Goal: Task Accomplishment & Management: Manage account settings

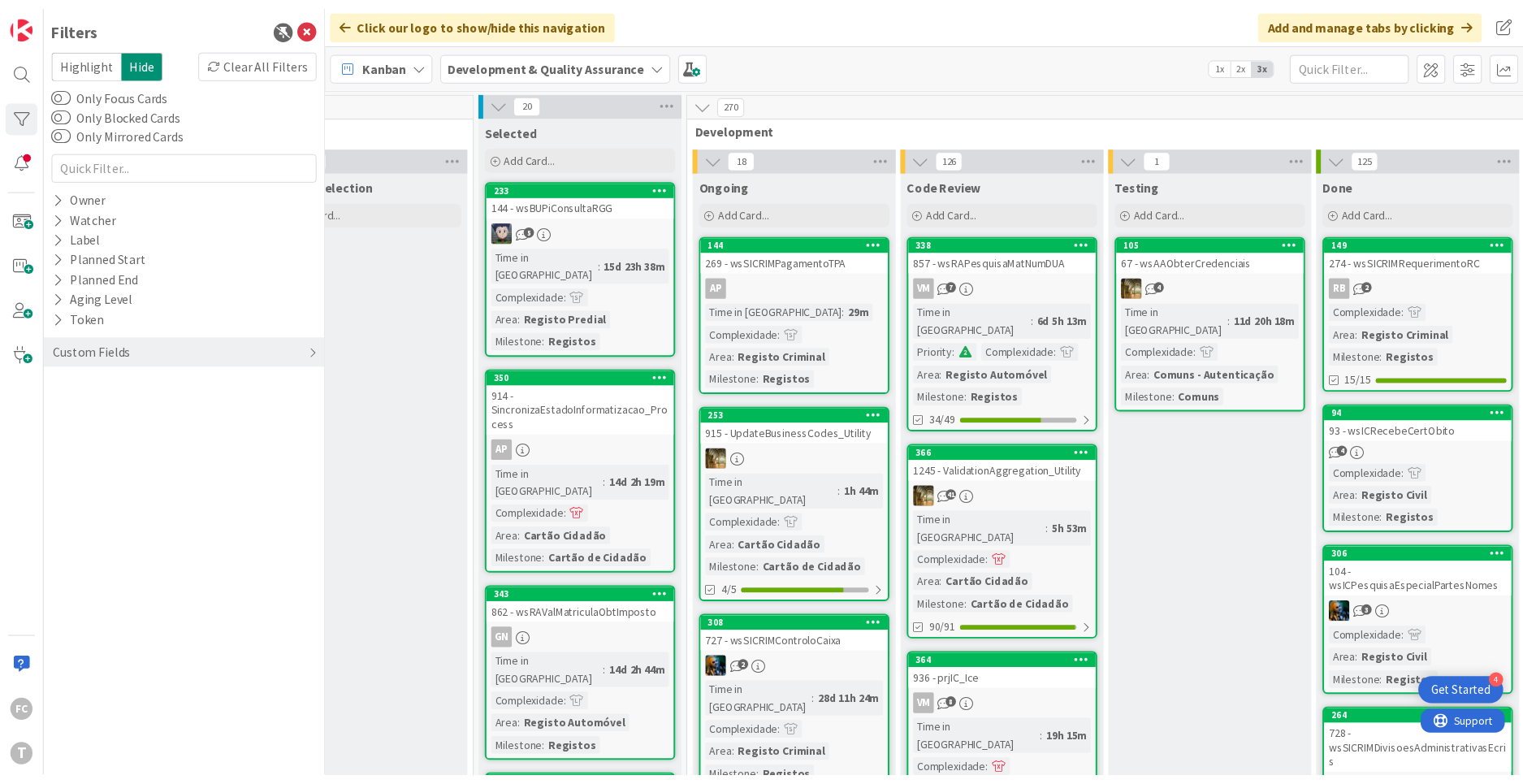
scroll to position [0, 594]
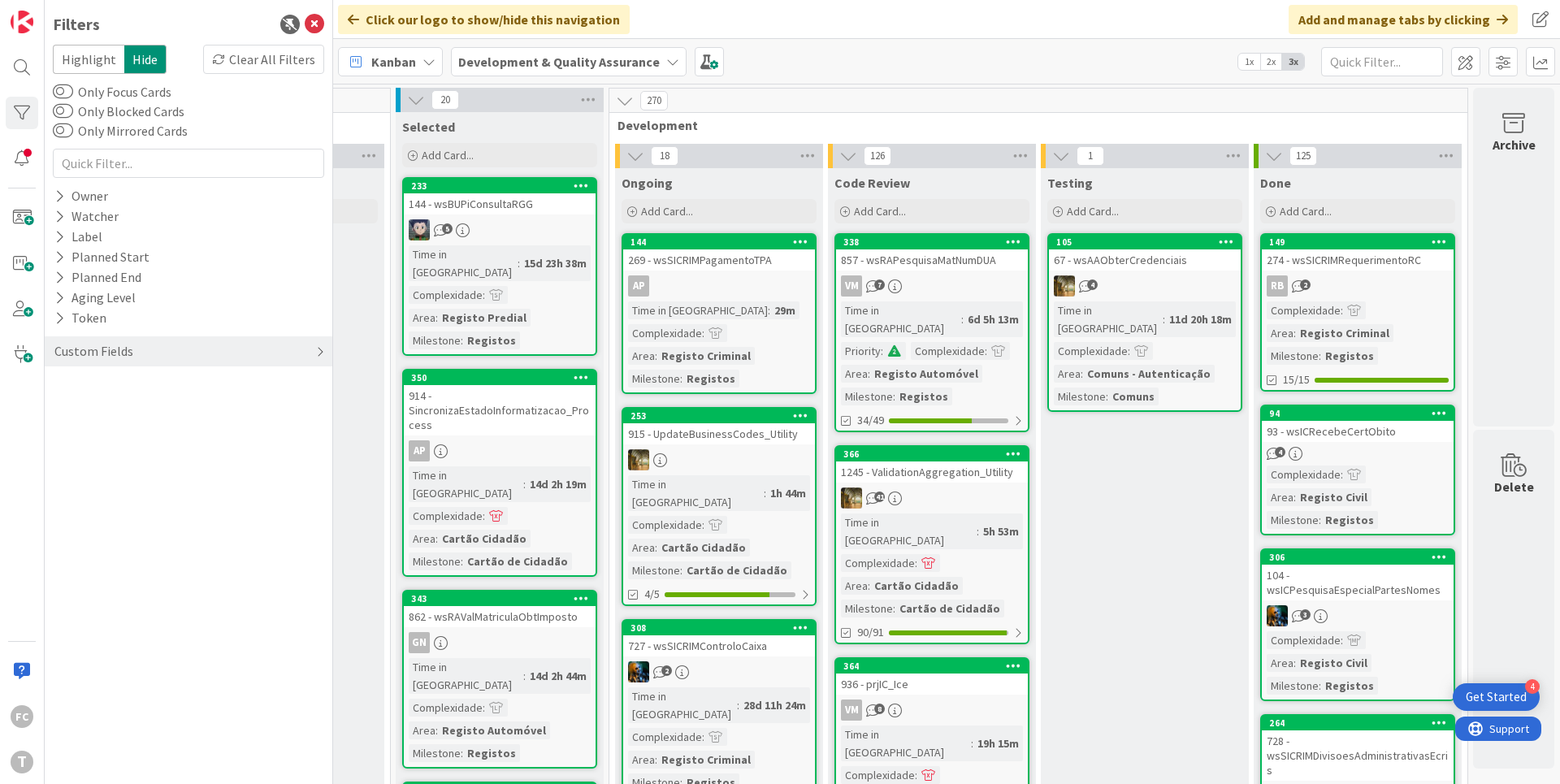
click at [73, 352] on div "Custom Fields" at bounding box center [94, 351] width 82 height 20
click at [82, 386] on button "Priority" at bounding box center [84, 384] width 63 height 20
click at [114, 404] on span "Critical" at bounding box center [106, 410] width 60 height 21
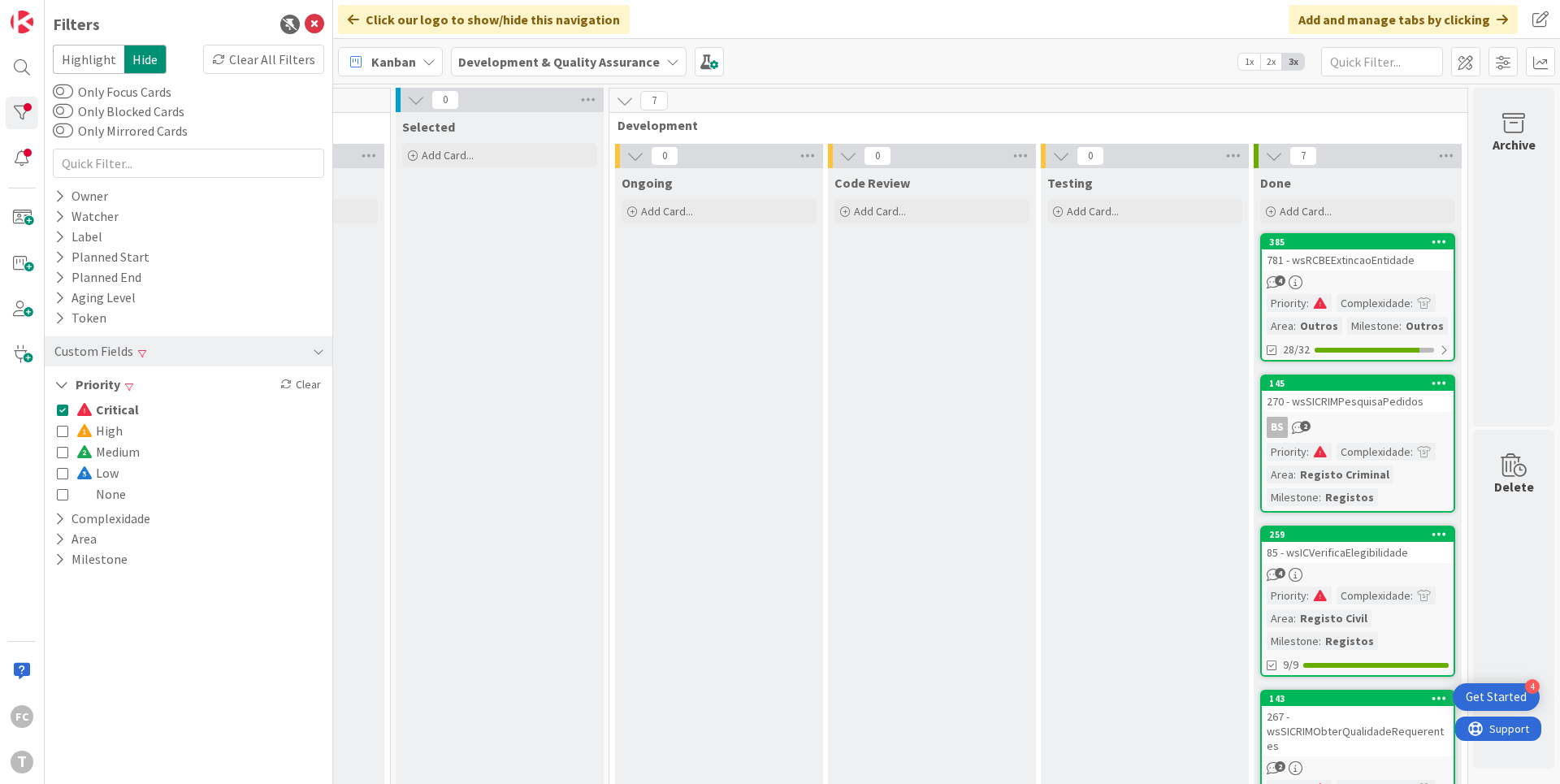
click at [114, 404] on span "Critical" at bounding box center [108, 410] width 62 height 21
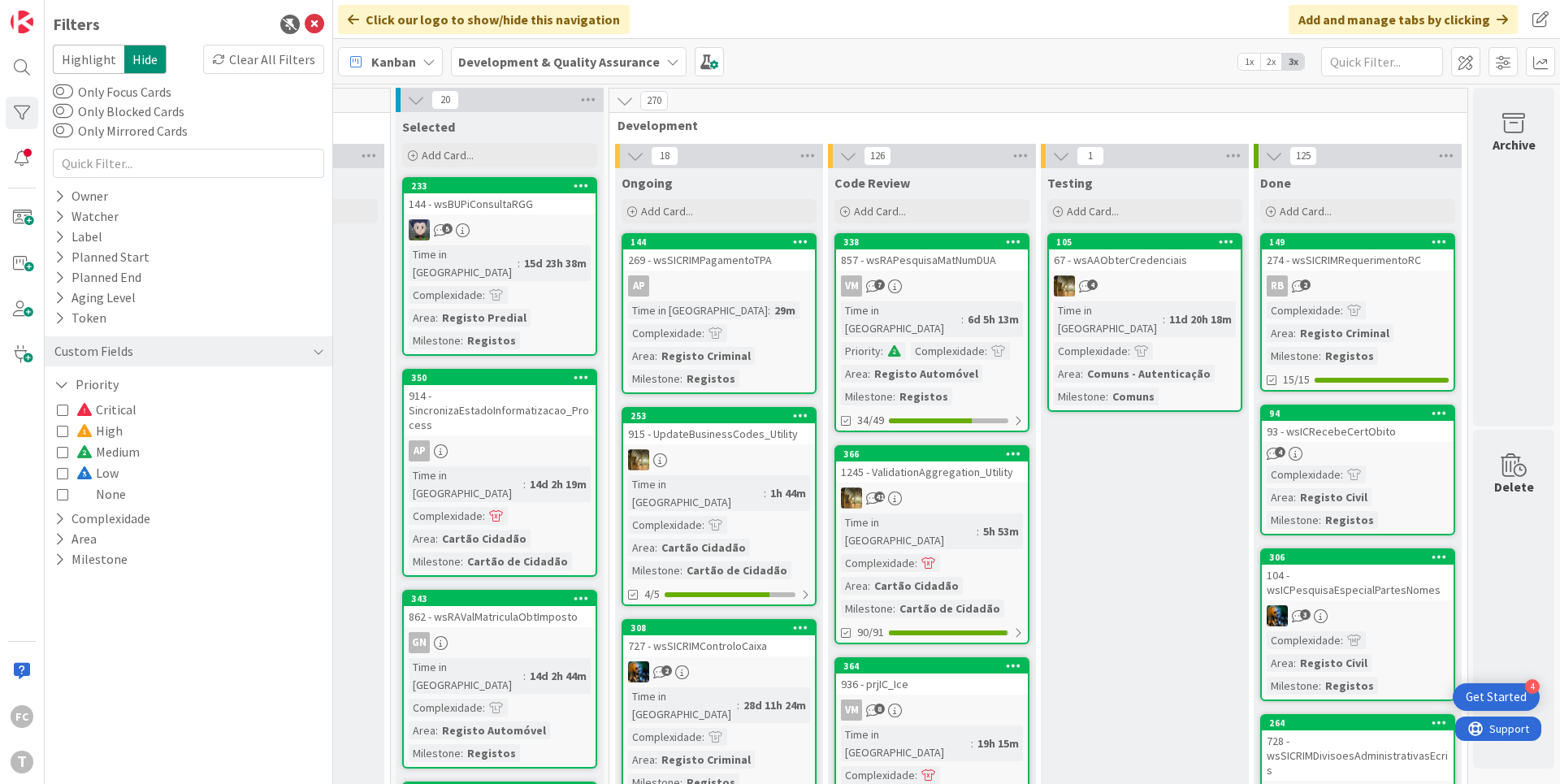
click at [111, 445] on span "Medium" at bounding box center [108, 452] width 63 height 21
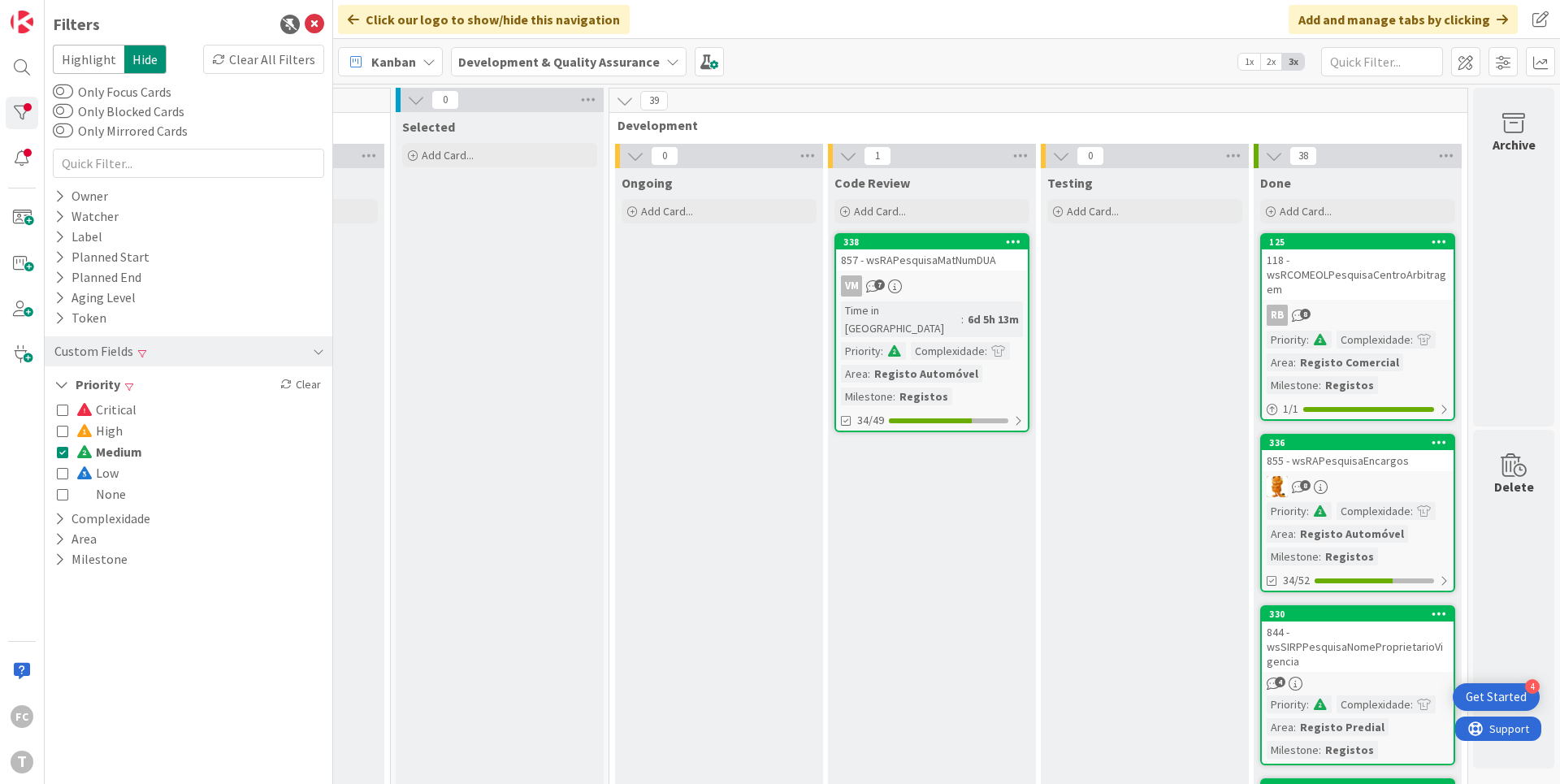
click at [111, 445] on span "Medium" at bounding box center [110, 452] width 66 height 21
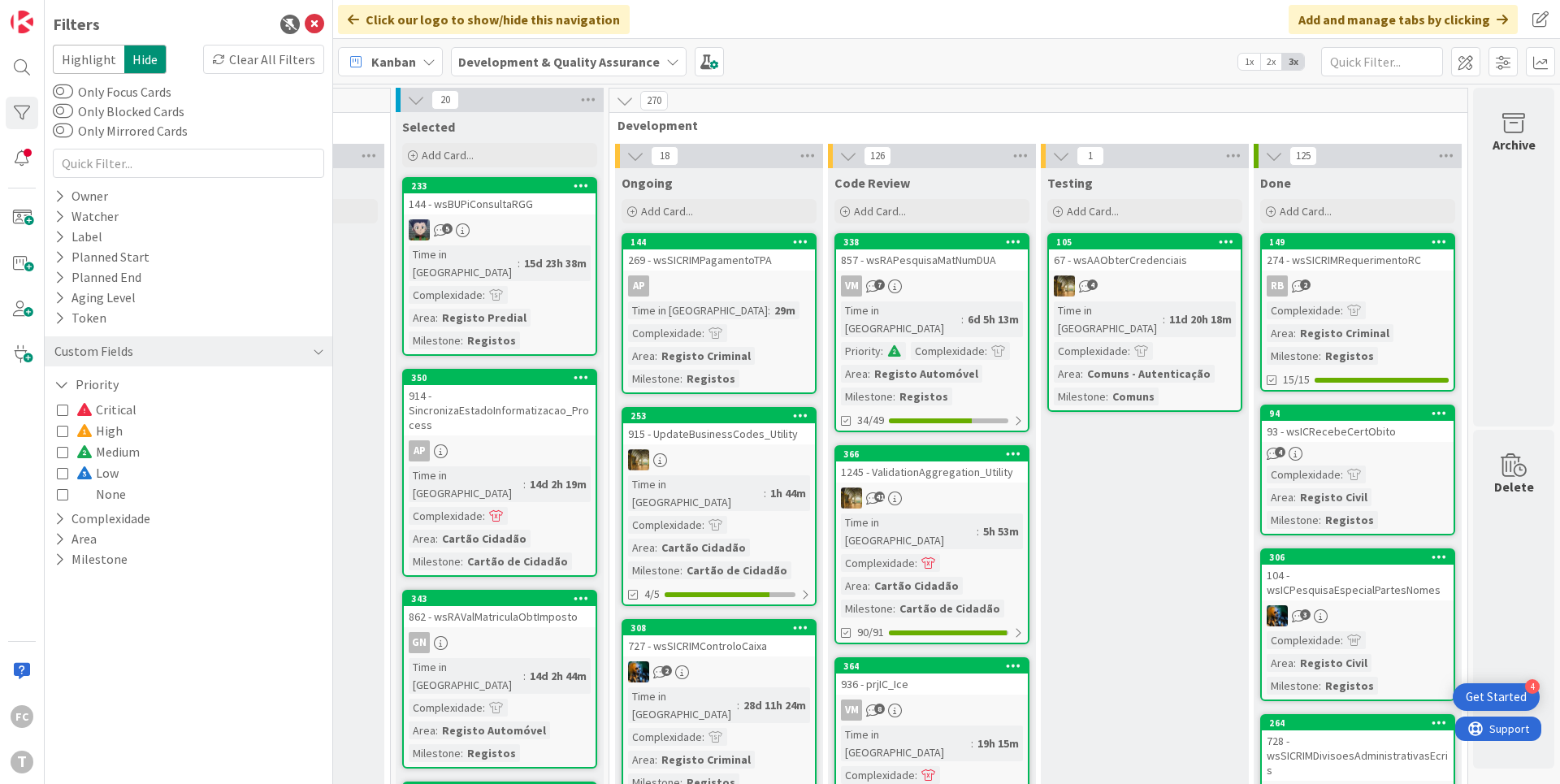
click at [111, 431] on span "High" at bounding box center [100, 430] width 46 height 21
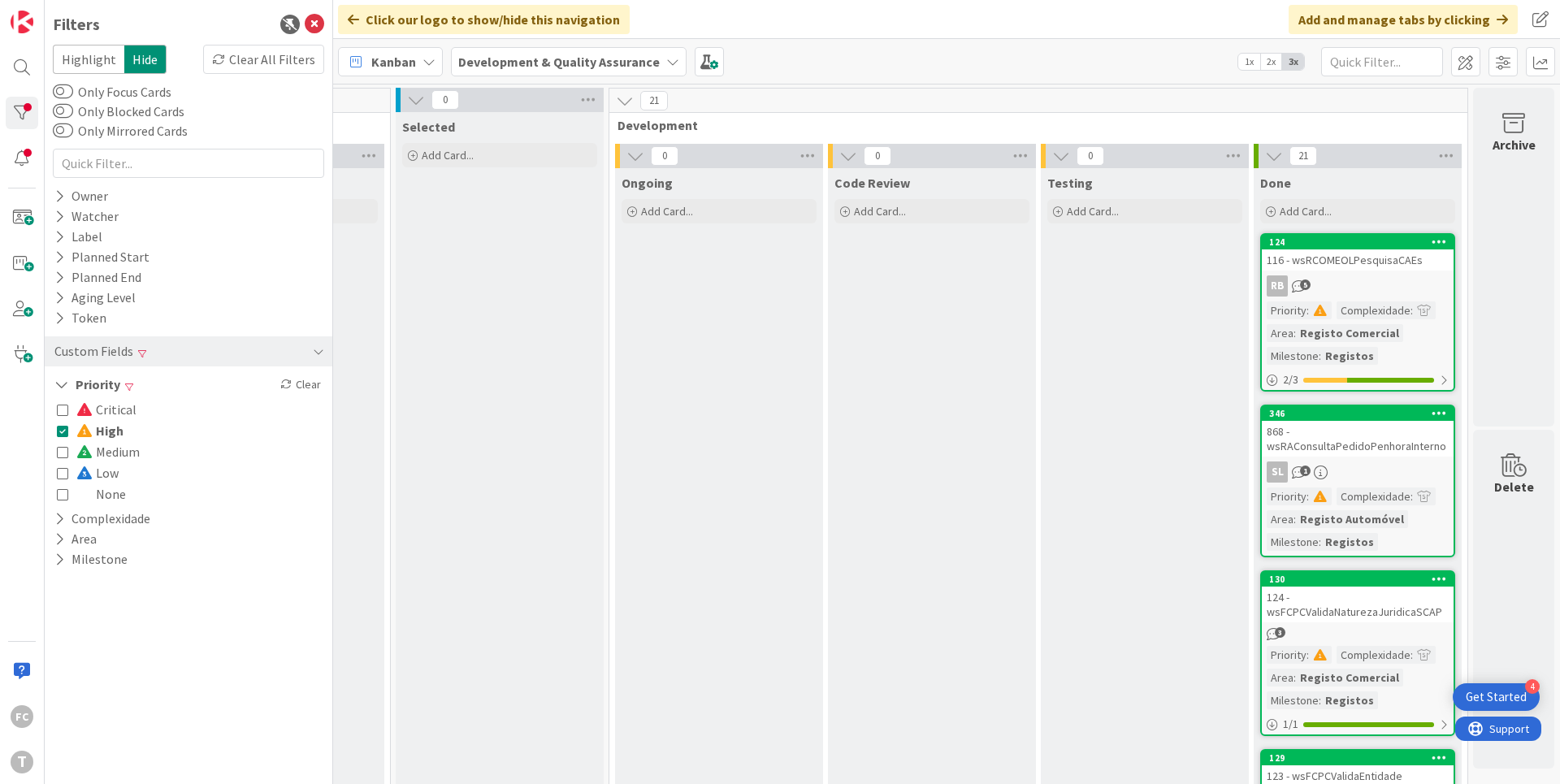
click at [111, 431] on span "High" at bounding box center [100, 430] width 47 height 21
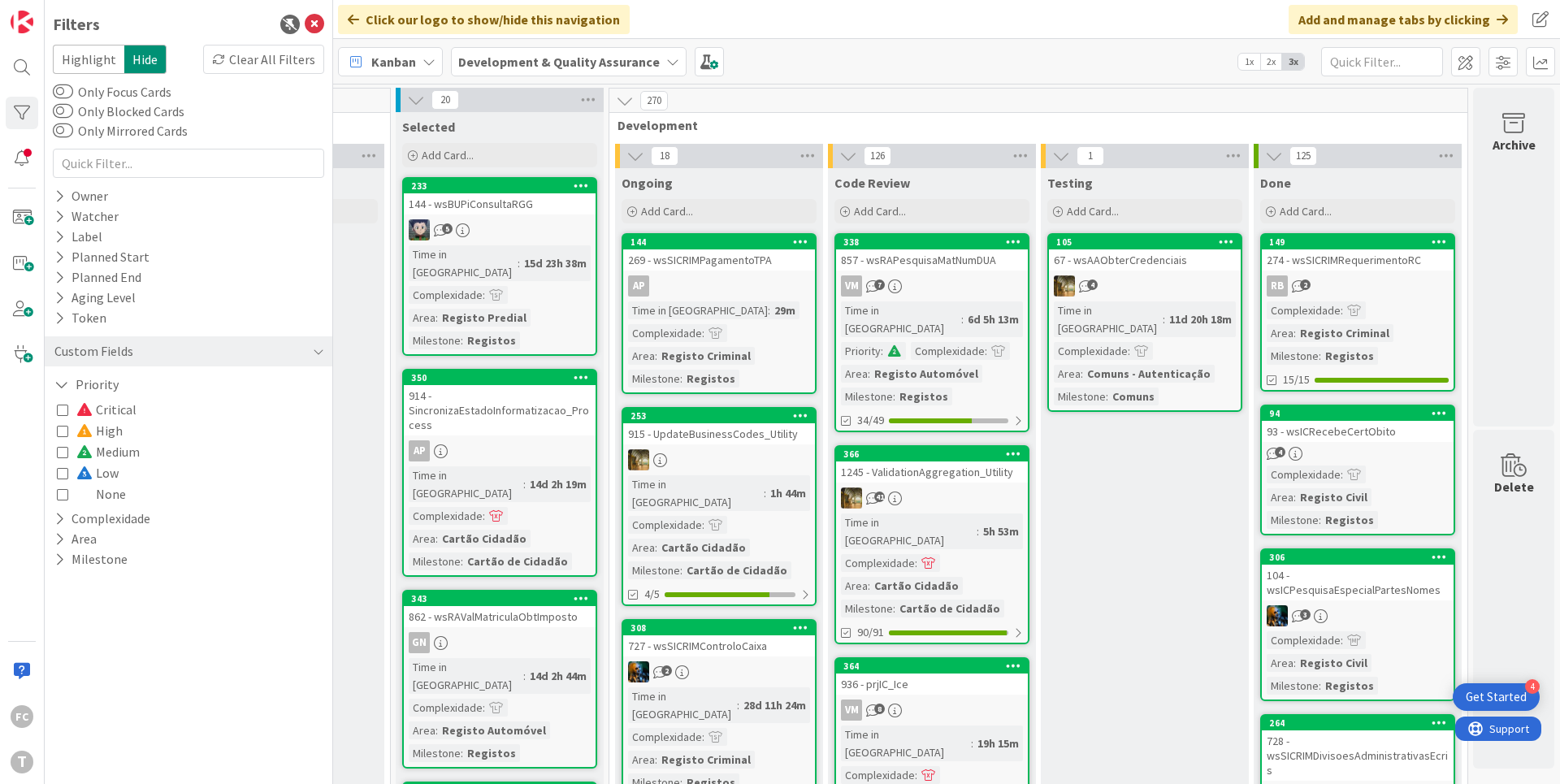
click at [114, 412] on span "Critical" at bounding box center [106, 410] width 60 height 21
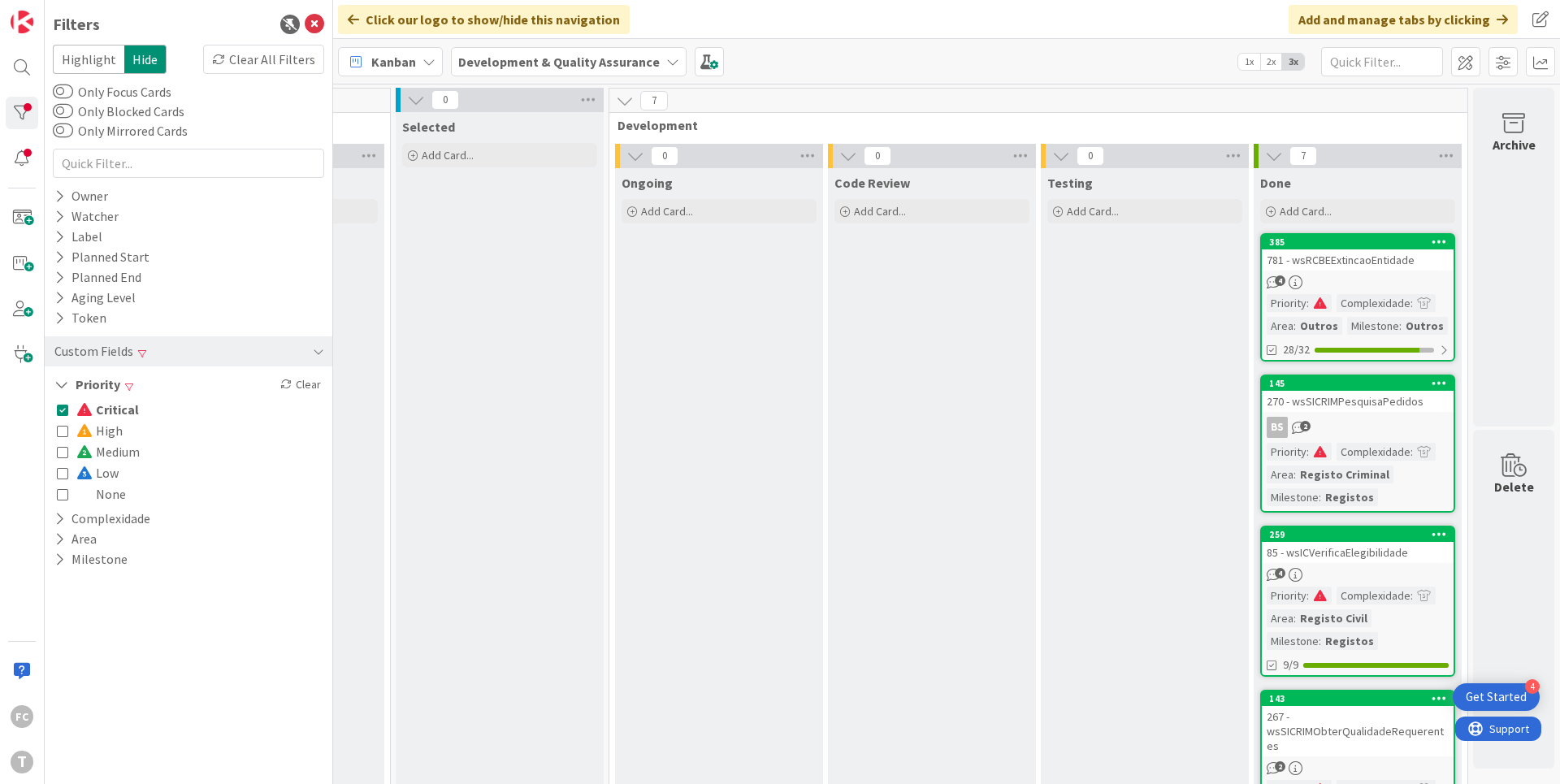
click at [114, 412] on span "Critical" at bounding box center [108, 410] width 62 height 21
